Goal: Information Seeking & Learning: Learn about a topic

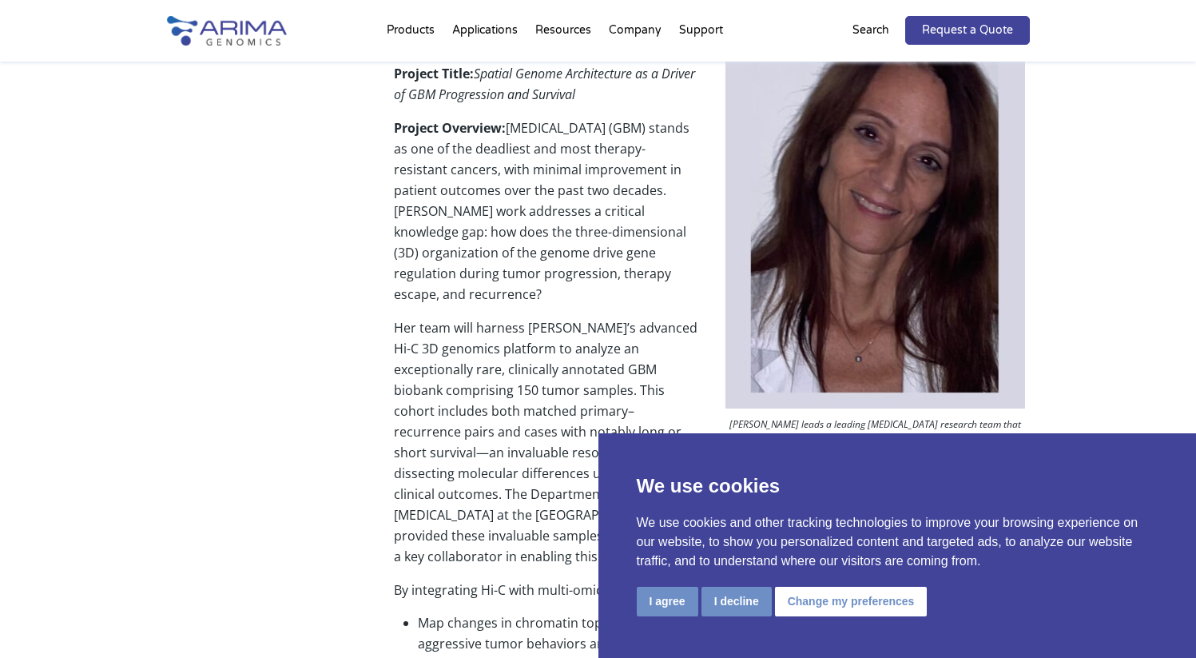
scroll to position [612, 0]
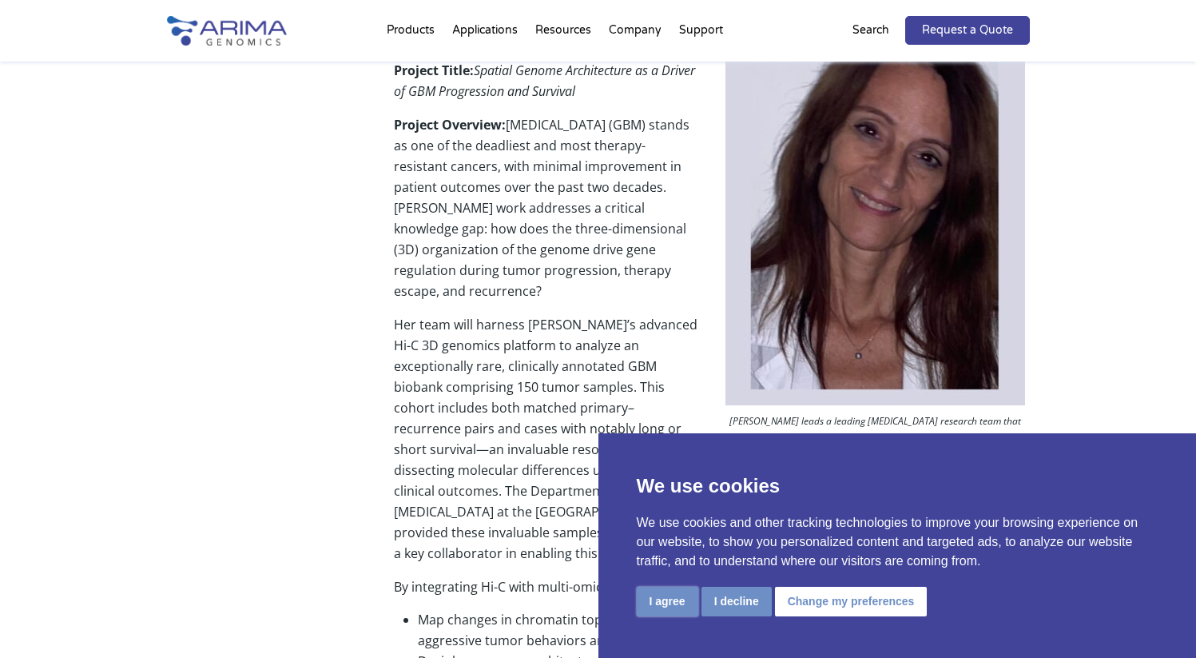
click at [678, 602] on button "I agree" at bounding box center [668, 601] width 62 height 30
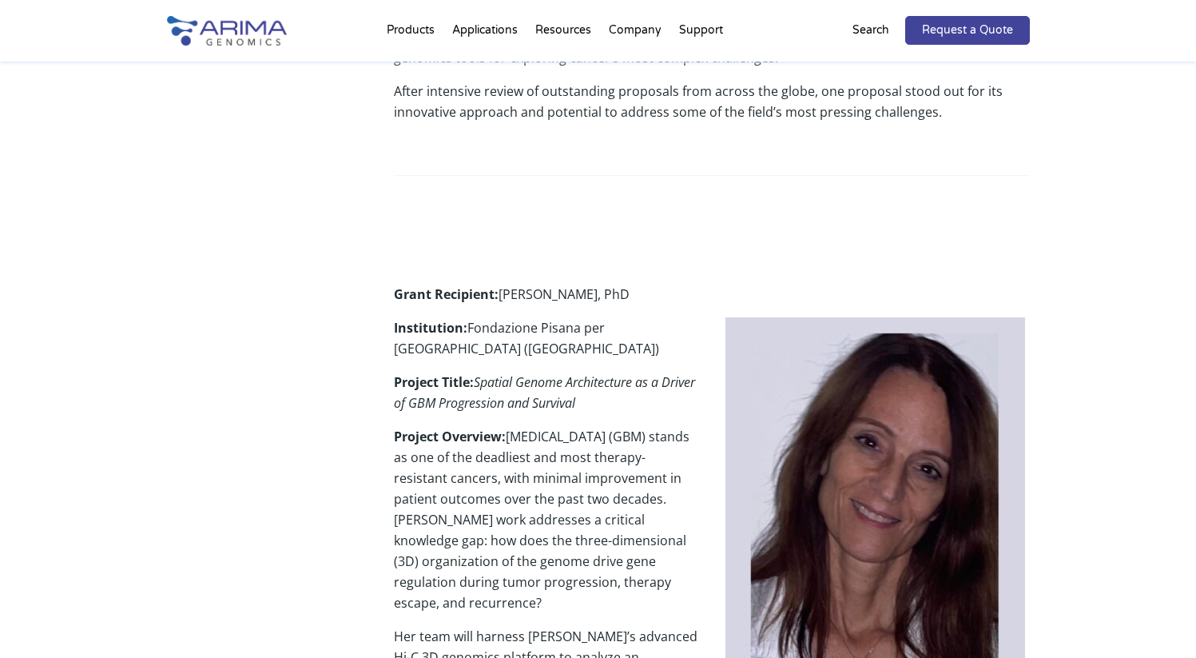
scroll to position [0, 0]
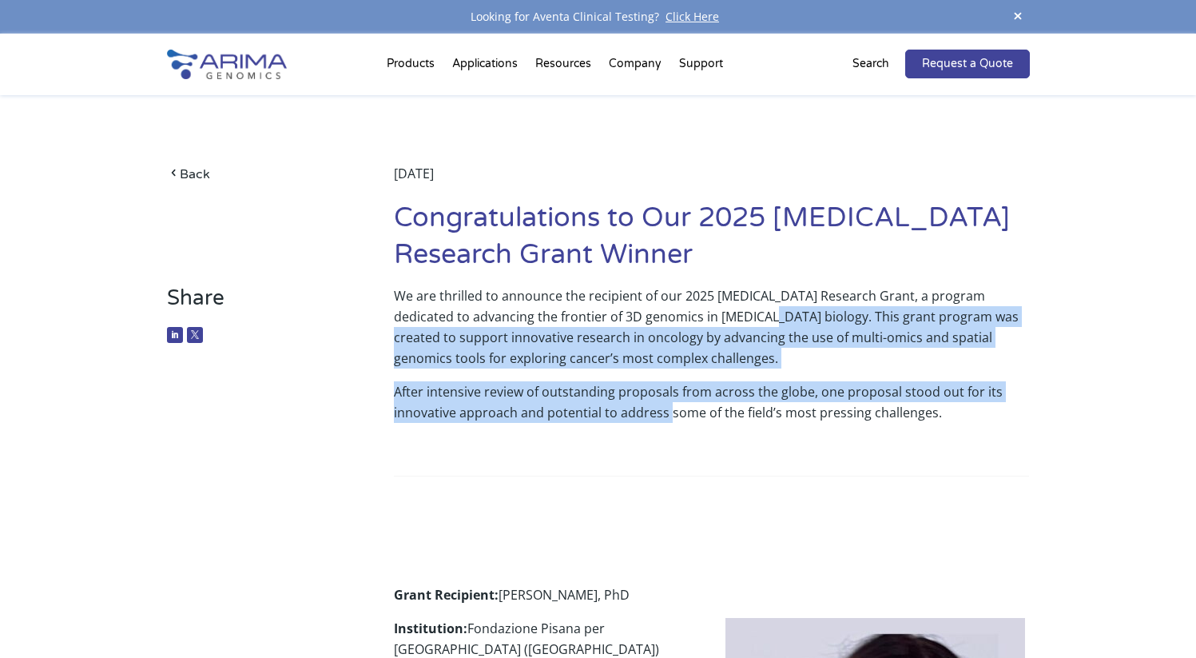
drag, startPoint x: 670, startPoint y: 415, endPoint x: 733, endPoint y: 317, distance: 116.8
click at [733, 317] on div "We are thrilled to announce the recipient of our 2025 [MEDICAL_DATA] Research G…" at bounding box center [711, 423] width 635 height 276
click at [733, 317] on p "We are thrilled to announce the recipient of our 2025 [MEDICAL_DATA] Research G…" at bounding box center [711, 333] width 635 height 96
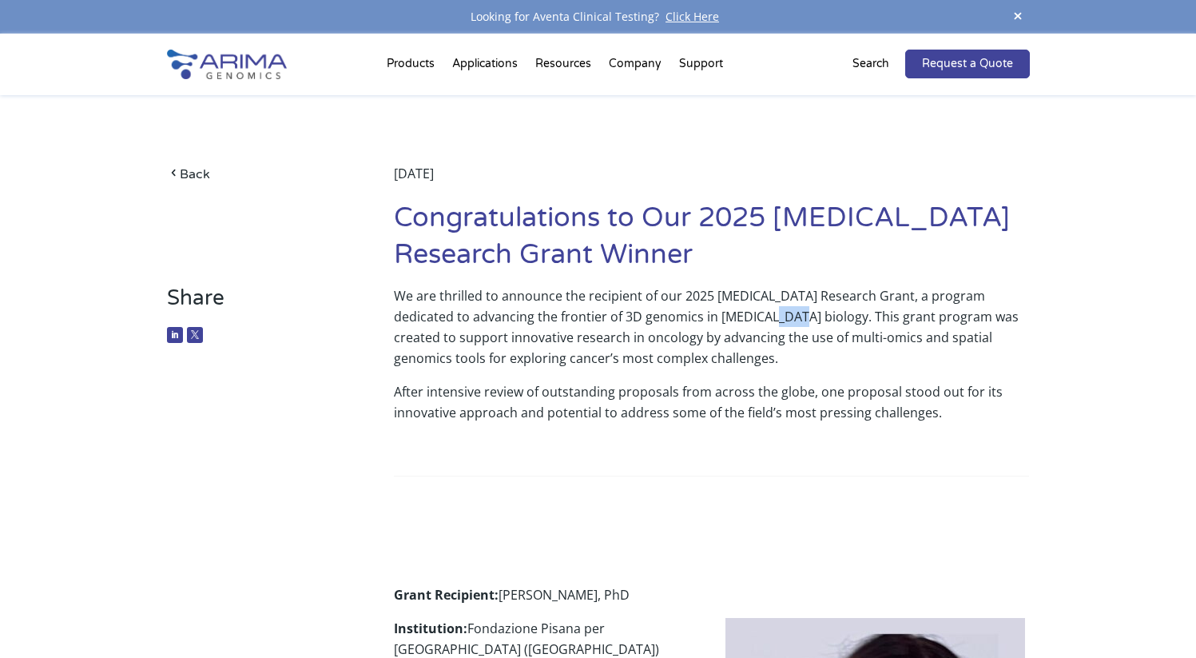
click at [733, 317] on p "We are thrilled to announce the recipient of our 2025 [MEDICAL_DATA] Research G…" at bounding box center [711, 333] width 635 height 96
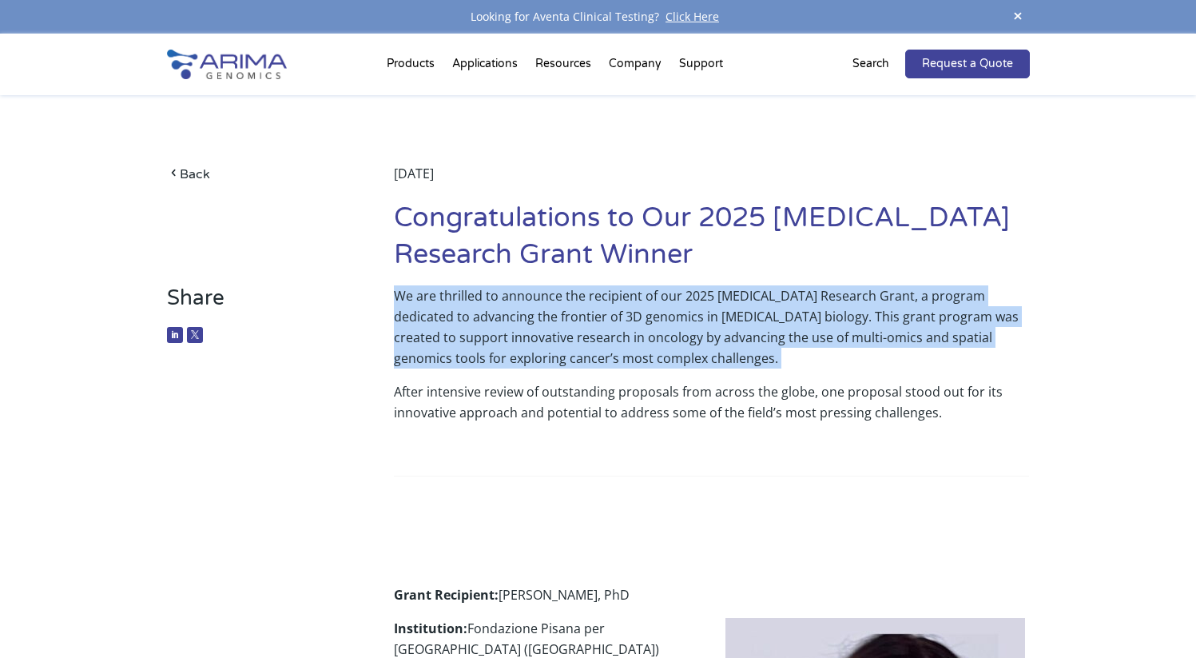
click at [733, 317] on p "We are thrilled to announce the recipient of our 2025 [MEDICAL_DATA] Research G…" at bounding box center [711, 333] width 635 height 96
click at [638, 370] on p "We are thrilled to announce the recipient of our 2025 [MEDICAL_DATA] Research G…" at bounding box center [711, 333] width 635 height 96
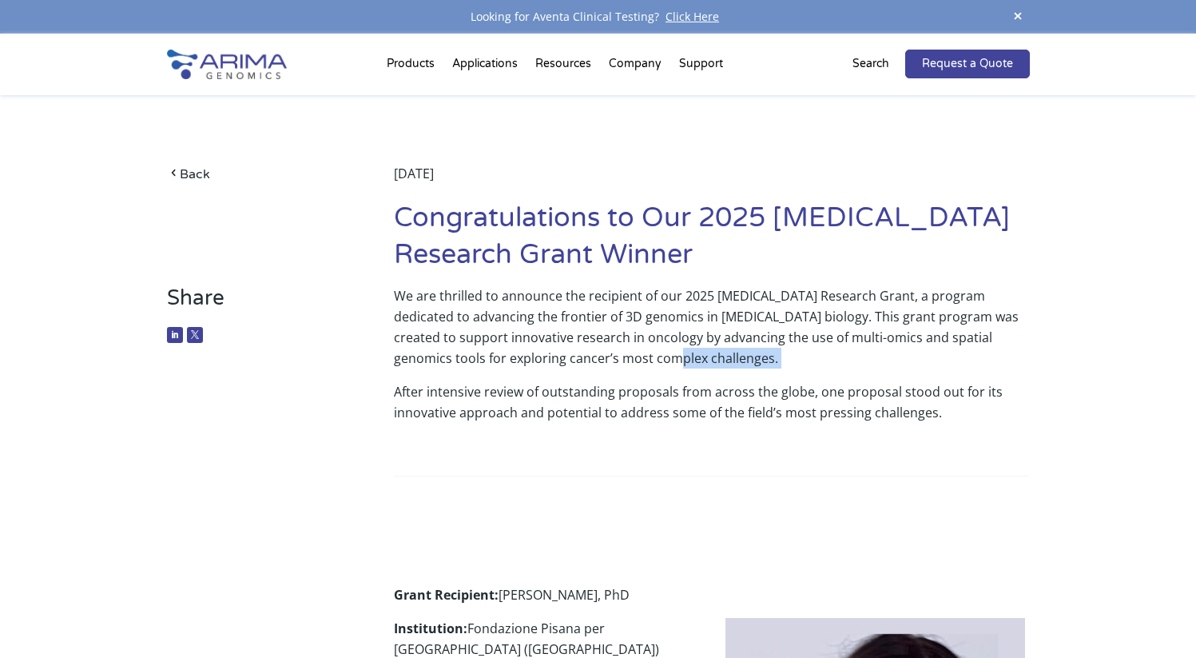
click at [638, 370] on p "We are thrilled to announce the recipient of our 2025 [MEDICAL_DATA] Research G…" at bounding box center [711, 333] width 635 height 96
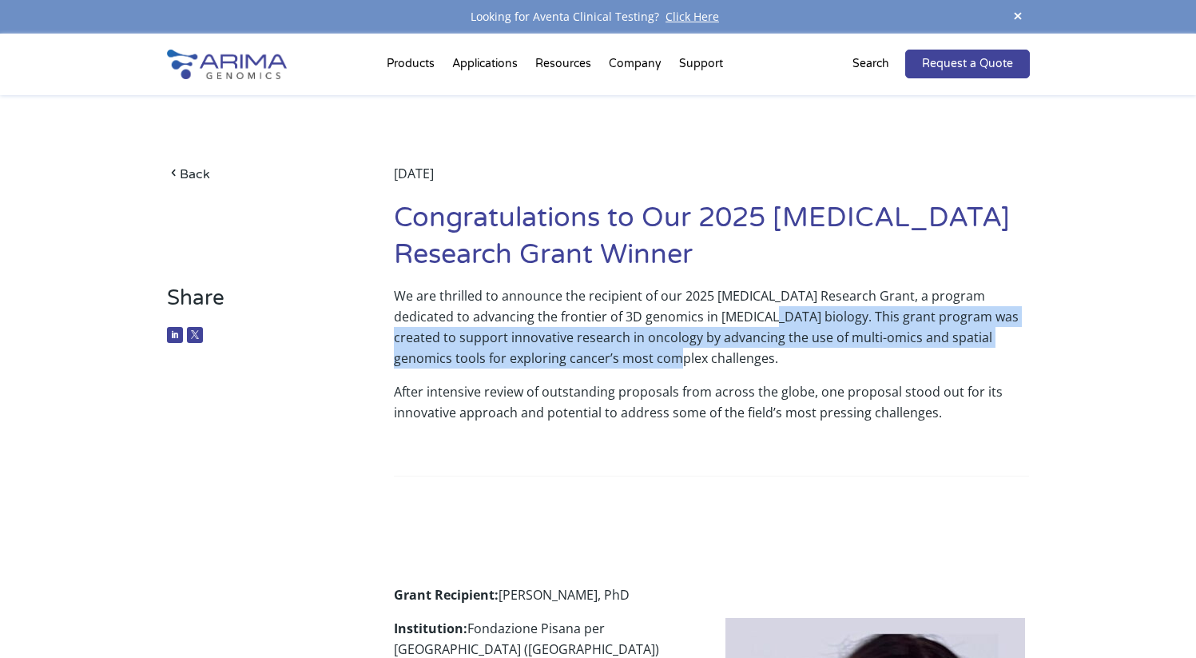
drag, startPoint x: 734, startPoint y: 312, endPoint x: 686, endPoint y: 368, distance: 73.6
click at [686, 368] on p "We are thrilled to announce the recipient of our 2025 [MEDICAL_DATA] Research G…" at bounding box center [711, 333] width 635 height 96
